Goal: Check status: Check status

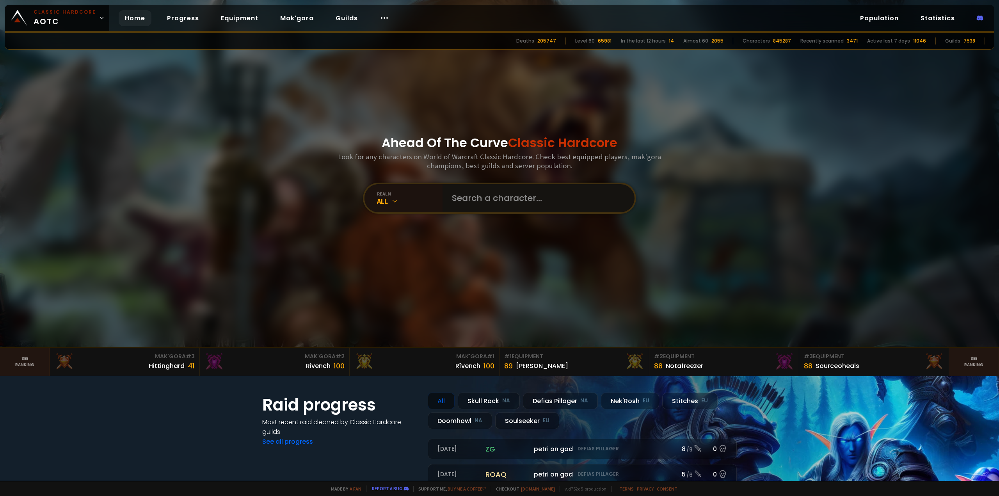
click at [509, 206] on input "text" at bounding box center [536, 198] width 178 height 28
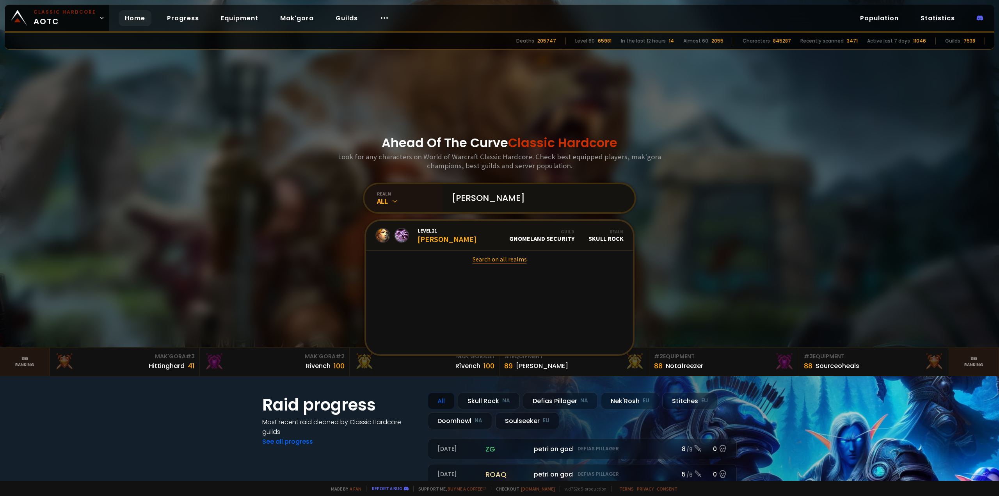
type input "[PERSON_NAME]"
click at [518, 256] on link "Search on all realms" at bounding box center [499, 258] width 267 height 17
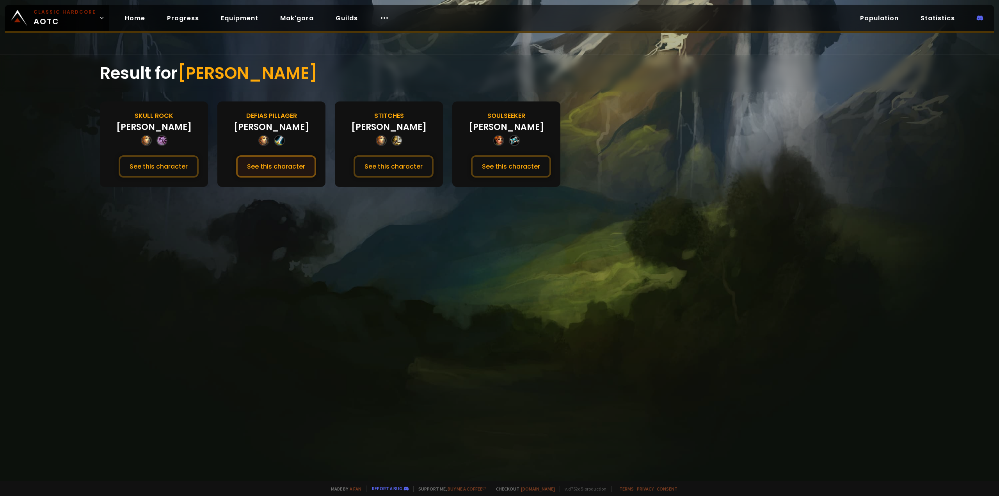
drag, startPoint x: 291, startPoint y: 163, endPoint x: 257, endPoint y: 170, distance: 34.6
click at [257, 170] on button "See this character" at bounding box center [276, 166] width 80 height 22
click at [412, 164] on button "See this character" at bounding box center [393, 166] width 80 height 22
